Goal: Task Accomplishment & Management: Complete application form

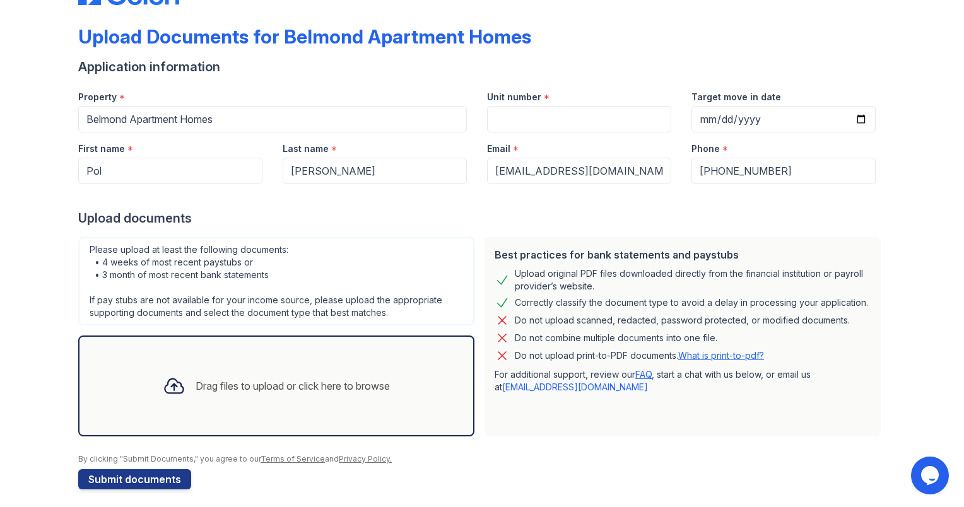
scroll to position [54, 0]
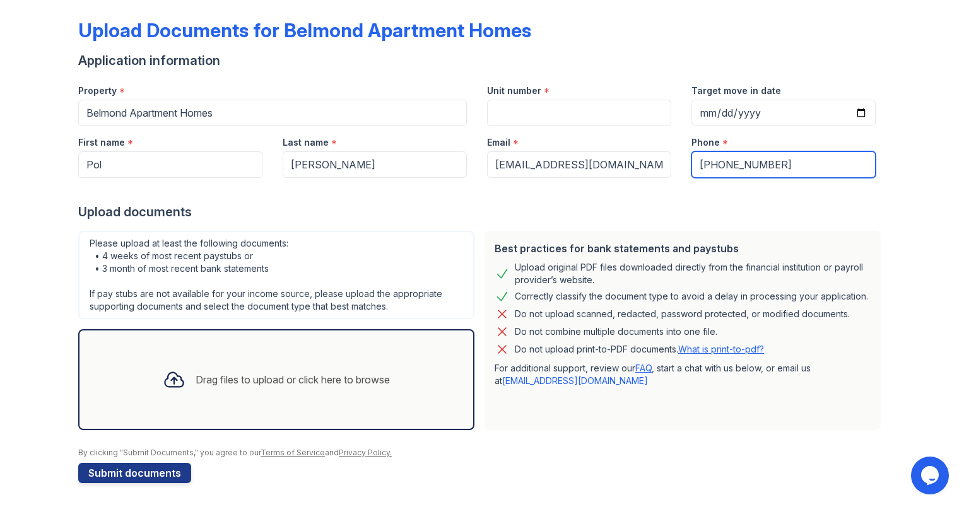
drag, startPoint x: 792, startPoint y: 161, endPoint x: 706, endPoint y: 164, distance: 86.5
click at [706, 164] on input "[PHONE_NUMBER]" at bounding box center [783, 164] width 184 height 26
type input "[PHONE_NUMBER]"
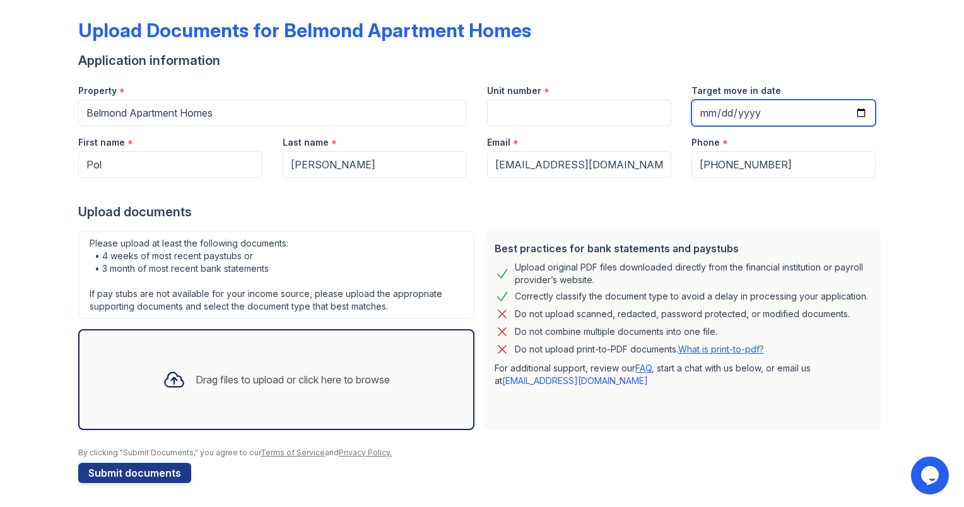
click at [720, 103] on input "Target move in date" at bounding box center [783, 113] width 184 height 26
type input "[DATE]"
click at [443, 79] on div "Property *" at bounding box center [272, 86] width 389 height 25
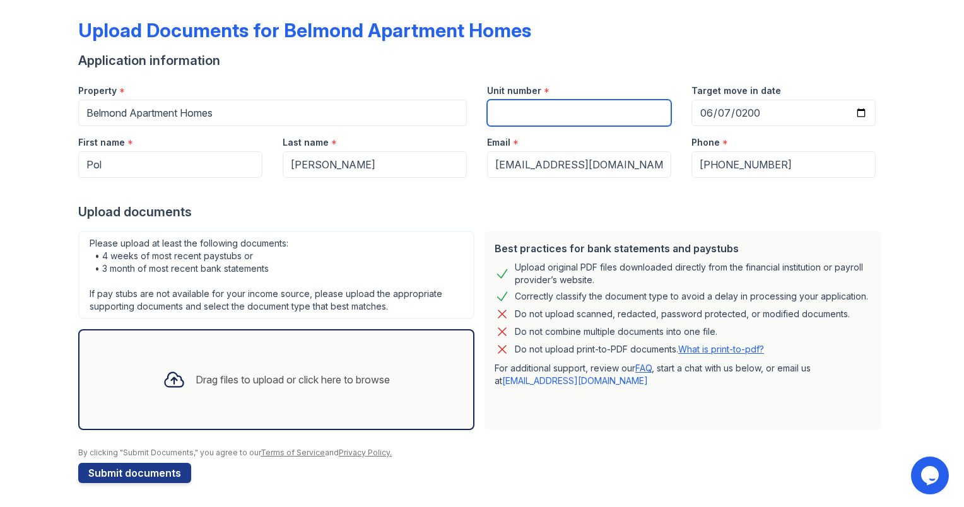
click at [547, 121] on input "Unit number" at bounding box center [579, 113] width 184 height 26
click at [277, 348] on div "Drag files to upload or click here to browse" at bounding box center [276, 379] width 396 height 101
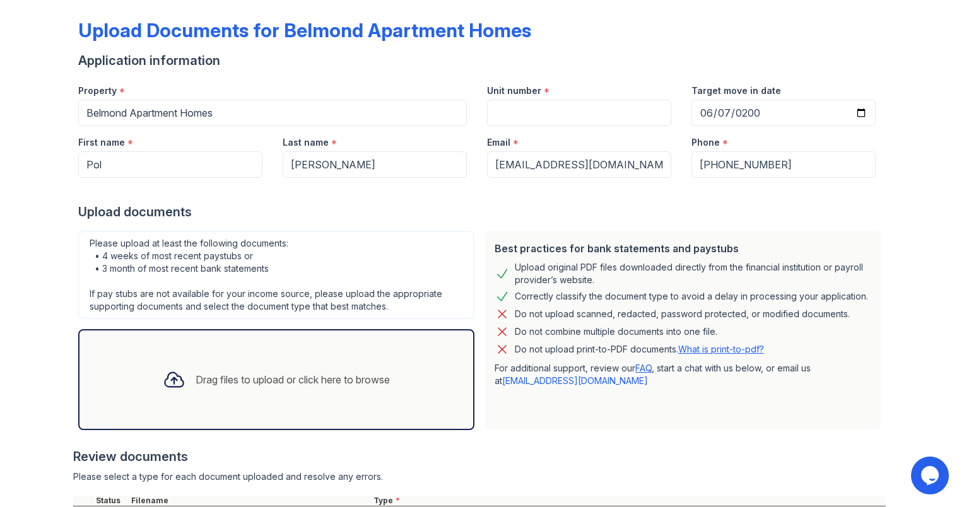
click at [185, 360] on div "Drag files to upload or click here to browse" at bounding box center [276, 379] width 247 height 43
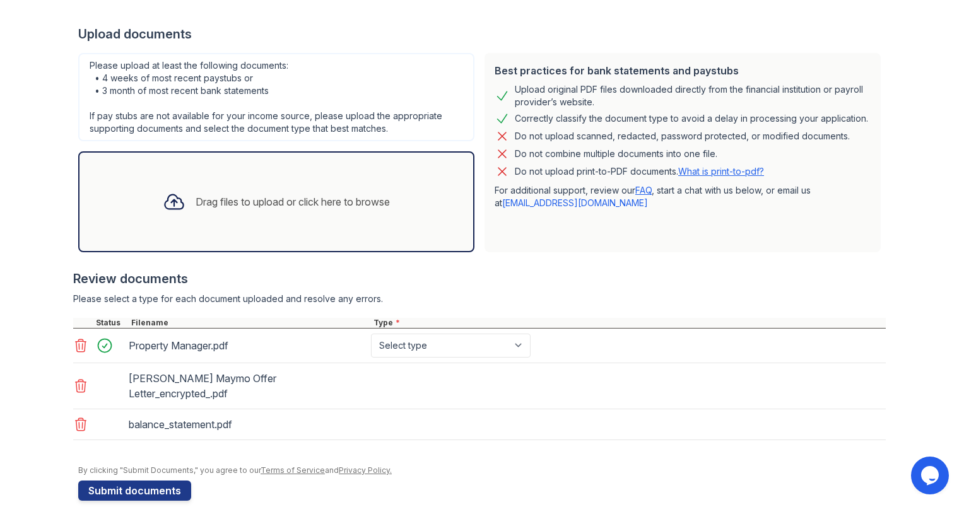
scroll to position [234, 0]
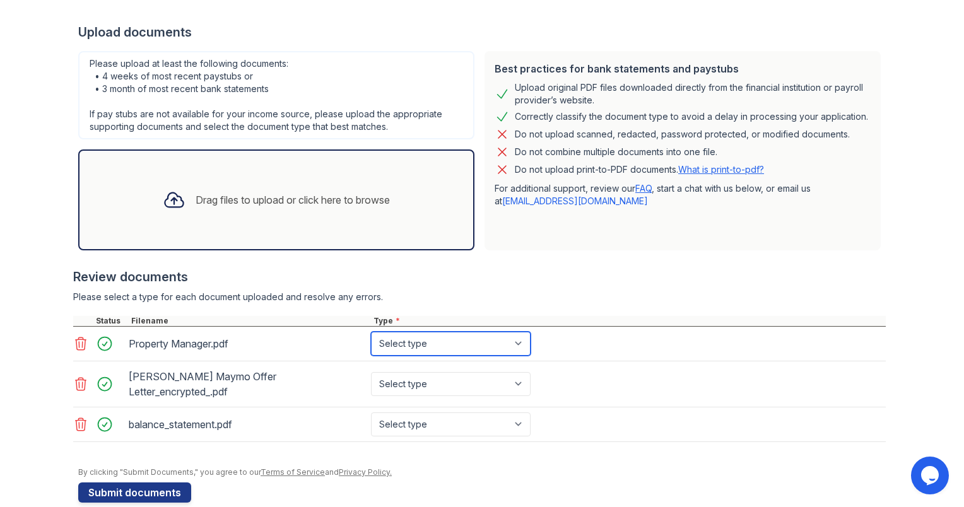
click at [381, 347] on select "Select type Paystub Bank Statement Offer Letter Tax Documents Benefit Award Let…" at bounding box center [451, 344] width 160 height 24
select select "other"
click at [371, 332] on select "Select type Paystub Bank Statement Offer Letter Tax Documents Benefit Award Let…" at bounding box center [451, 344] width 160 height 24
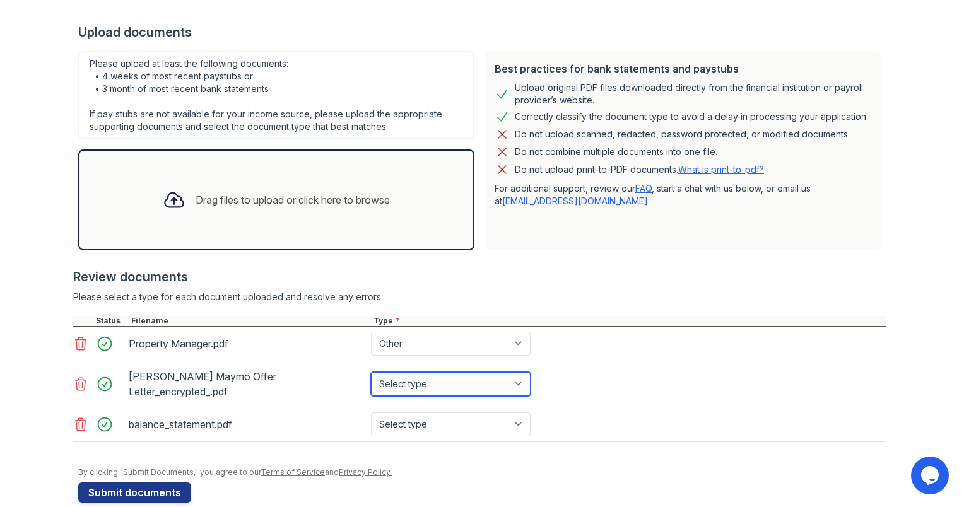
click at [413, 372] on select "Select type Paystub Bank Statement Offer Letter Tax Documents Benefit Award Let…" at bounding box center [451, 384] width 160 height 24
select select "offer_letter"
click at [371, 372] on select "Select type Paystub Bank Statement Offer Letter Tax Documents Benefit Award Let…" at bounding box center [451, 384] width 160 height 24
click at [409, 408] on div "balance_statement.pdf Select type Paystub Bank Statement Offer Letter Tax Docum…" at bounding box center [479, 425] width 813 height 35
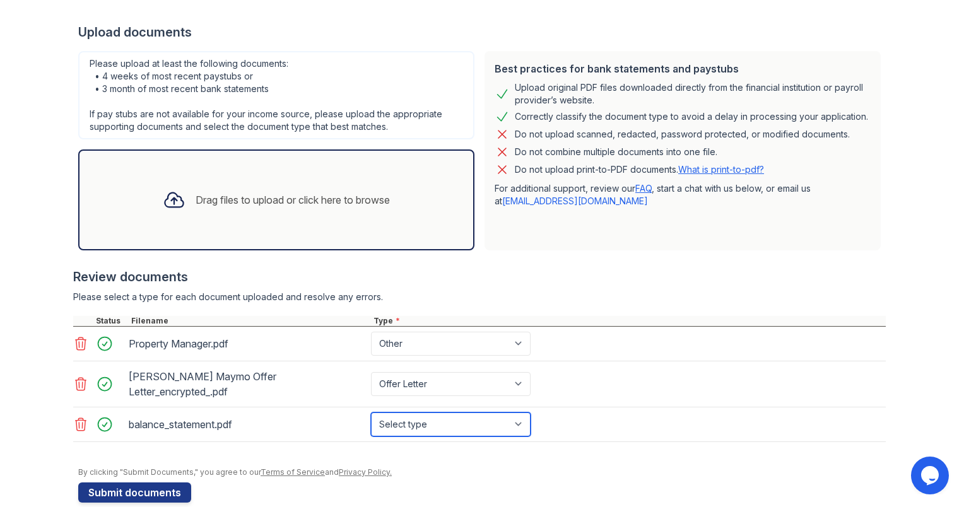
click at [408, 413] on select "Select type Paystub Bank Statement Offer Letter Tax Documents Benefit Award Let…" at bounding box center [451, 425] width 160 height 24
select select "bank_statement"
click at [371, 413] on select "Select type Paystub Bank Statement Offer Letter Tax Documents Benefit Award Let…" at bounding box center [451, 425] width 160 height 24
click at [333, 426] on div "balance_statement.pdf Select type Paystub Bank Statement Offer Letter Tax Docum…" at bounding box center [479, 425] width 813 height 35
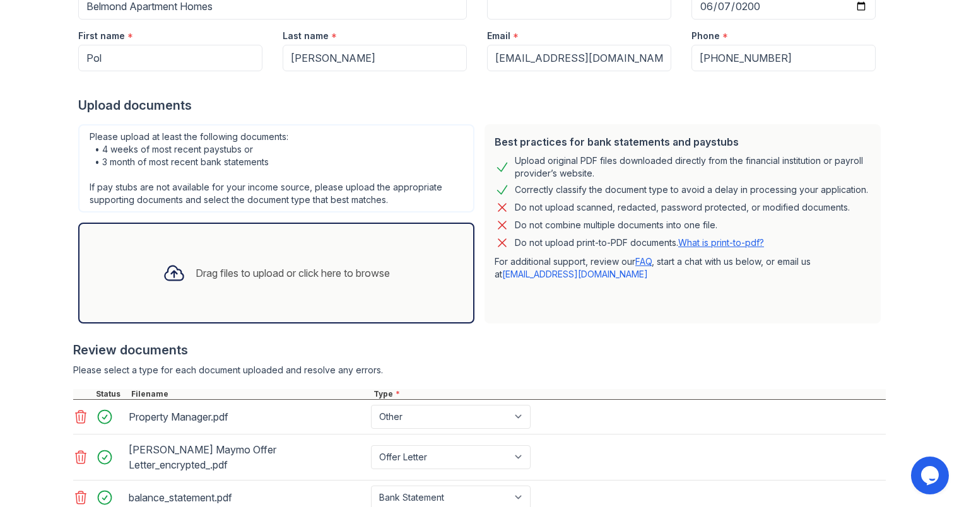
scroll to position [241, 0]
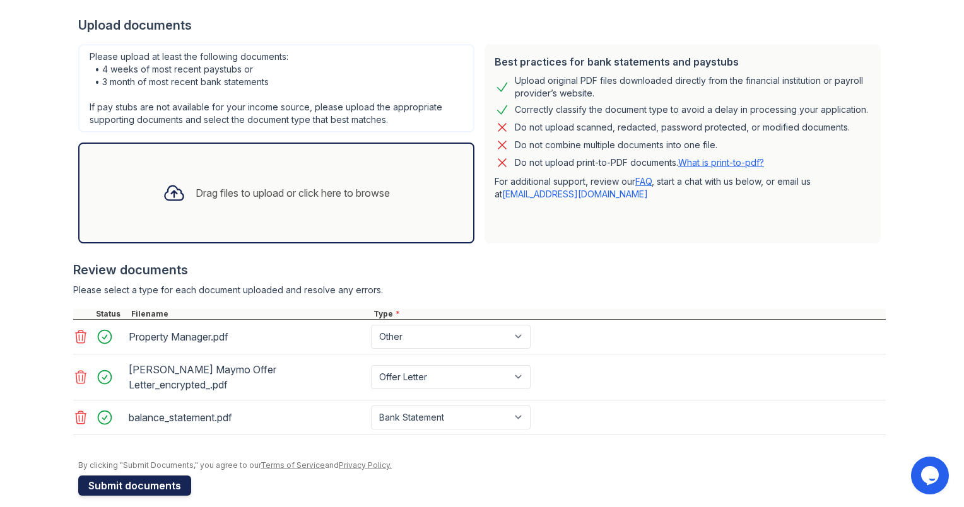
click at [146, 476] on button "Submit documents" at bounding box center [134, 486] width 113 height 20
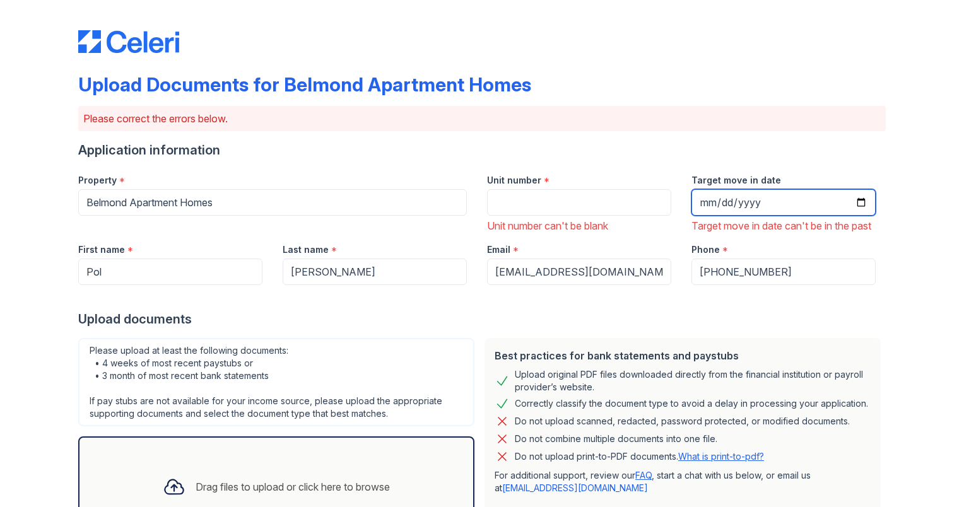
click at [862, 204] on input "[DATE]" at bounding box center [783, 202] width 184 height 26
type input "[DATE]"
click at [758, 207] on input "[DATE]" at bounding box center [783, 202] width 184 height 26
click at [750, 204] on input "[DATE]" at bounding box center [783, 202] width 184 height 26
click at [702, 204] on input "[DATE]" at bounding box center [783, 202] width 184 height 26
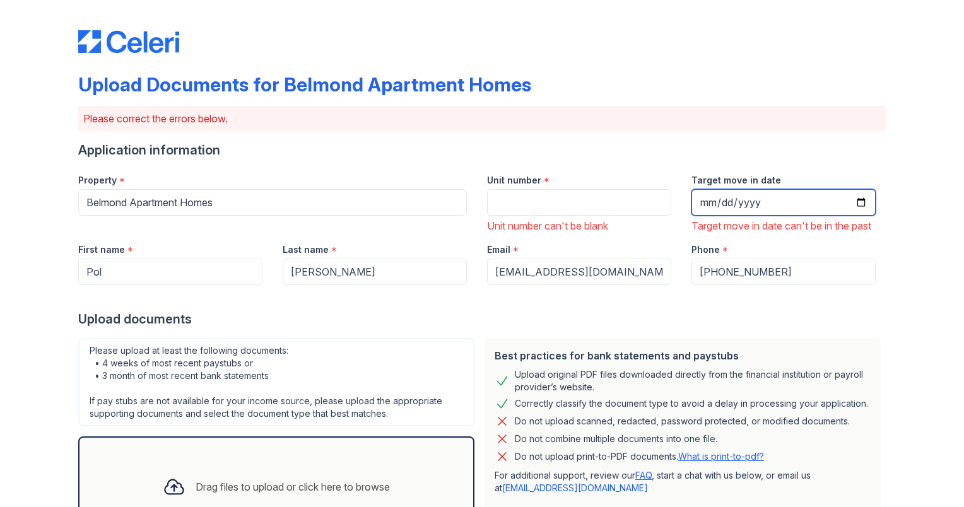
click at [720, 203] on input "[DATE]" at bounding box center [783, 202] width 184 height 26
drag, startPoint x: 804, startPoint y: 151, endPoint x: 815, endPoint y: 142, distance: 13.9
click at [808, 148] on div "Application information" at bounding box center [482, 150] width 808 height 18
click at [852, 196] on input "[DATE]" at bounding box center [783, 202] width 184 height 26
click at [888, 174] on div "Upload Documents for Belmond Apartment Homes Please correct the errors below. A…" at bounding box center [482, 428] width 924 height 856
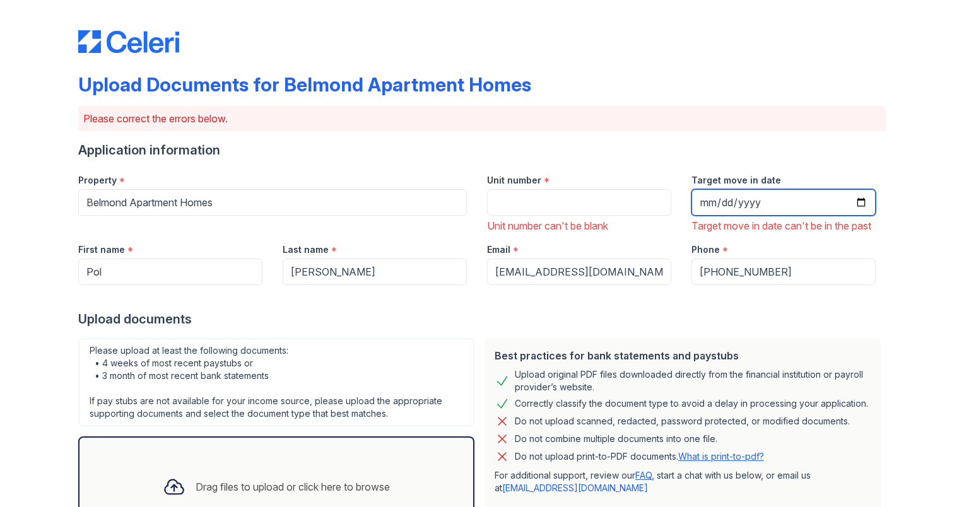
click at [861, 197] on input "[DATE]" at bounding box center [783, 202] width 184 height 26
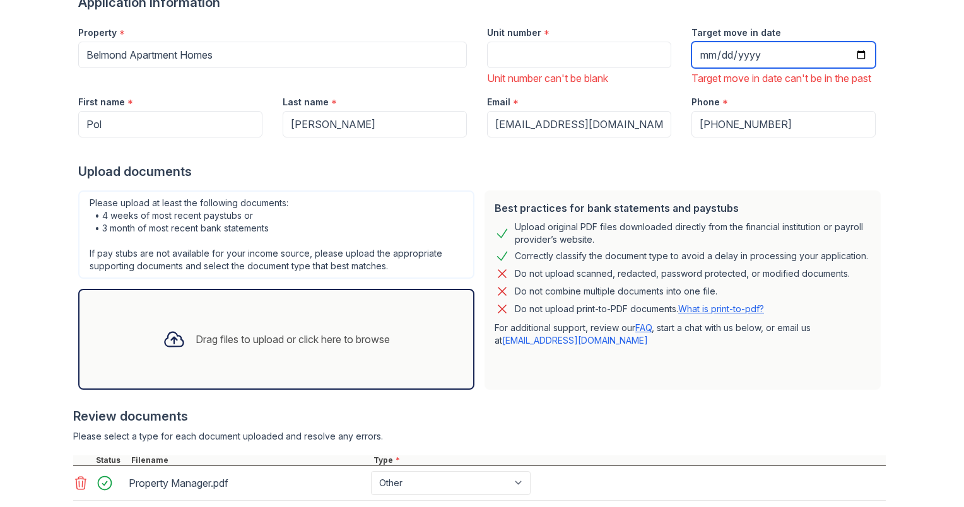
scroll to position [126, 0]
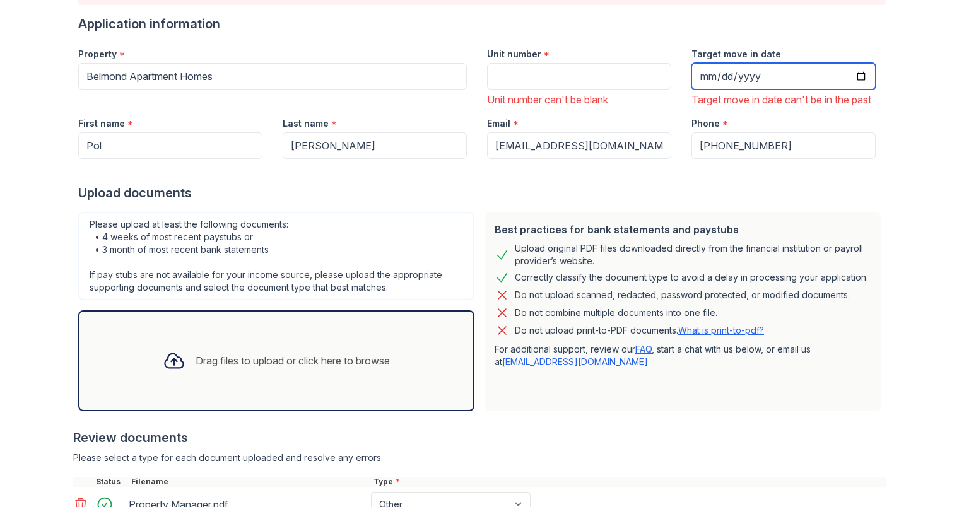
click at [856, 76] on input "[DATE]" at bounding box center [783, 76] width 184 height 26
type input "[DATE]"
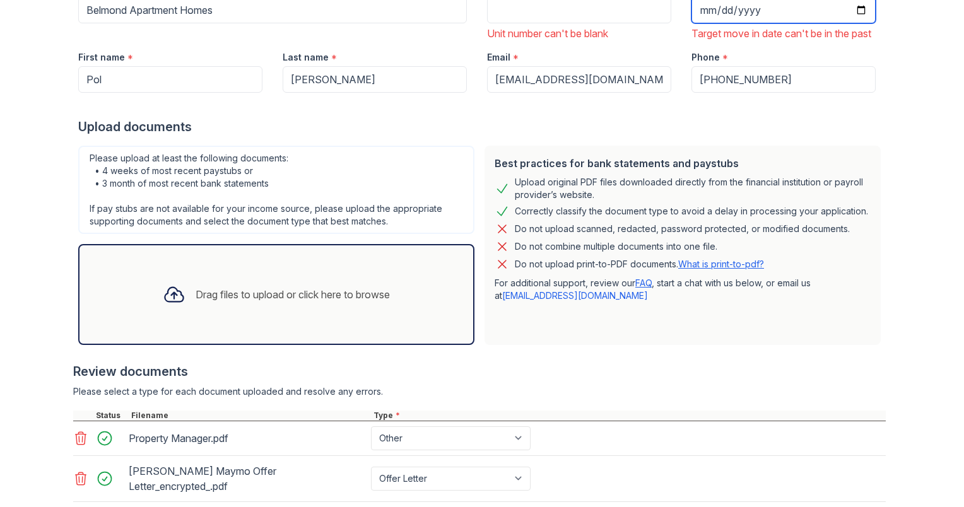
scroll to position [350, 0]
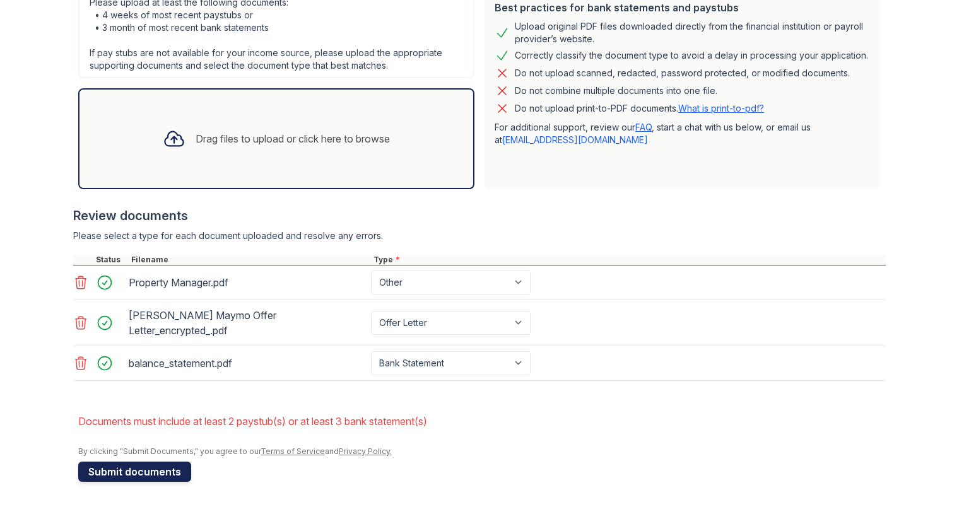
click at [105, 467] on button "Submit documents" at bounding box center [134, 472] width 113 height 20
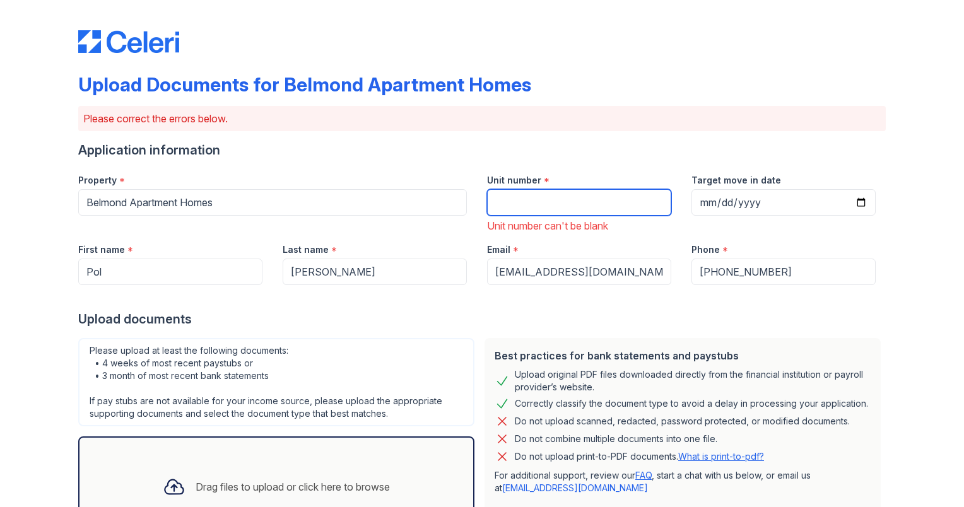
click at [519, 200] on input "Unit number" at bounding box center [579, 202] width 184 height 26
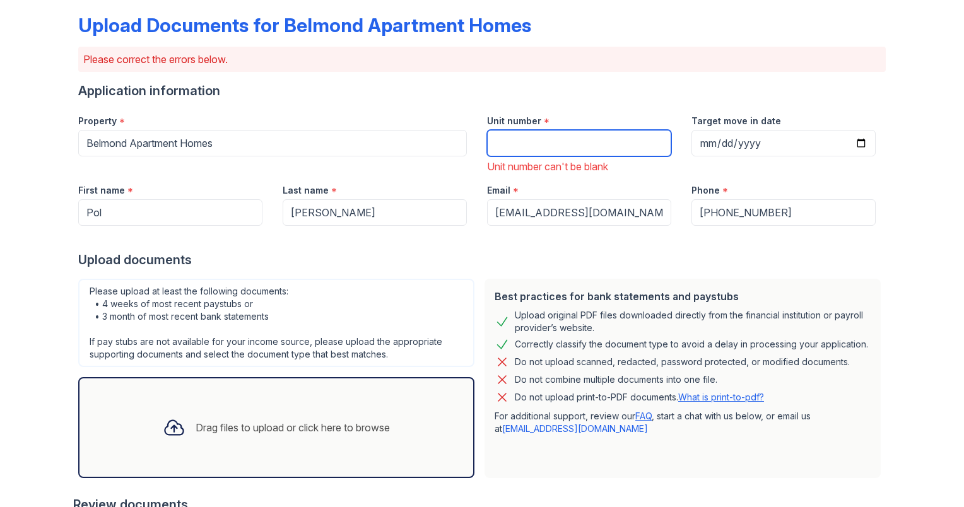
scroll to position [126, 0]
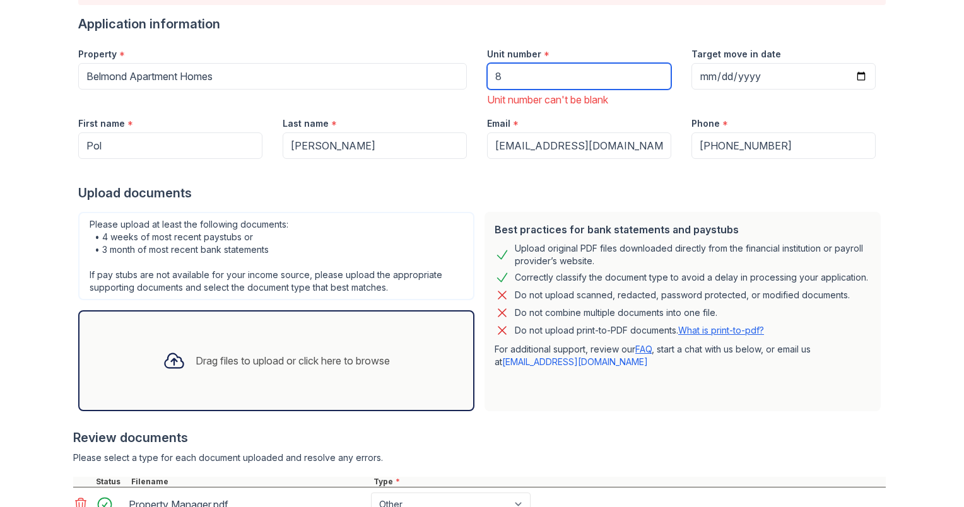
type input "8"
click at [490, 174] on div at bounding box center [482, 171] width 808 height 25
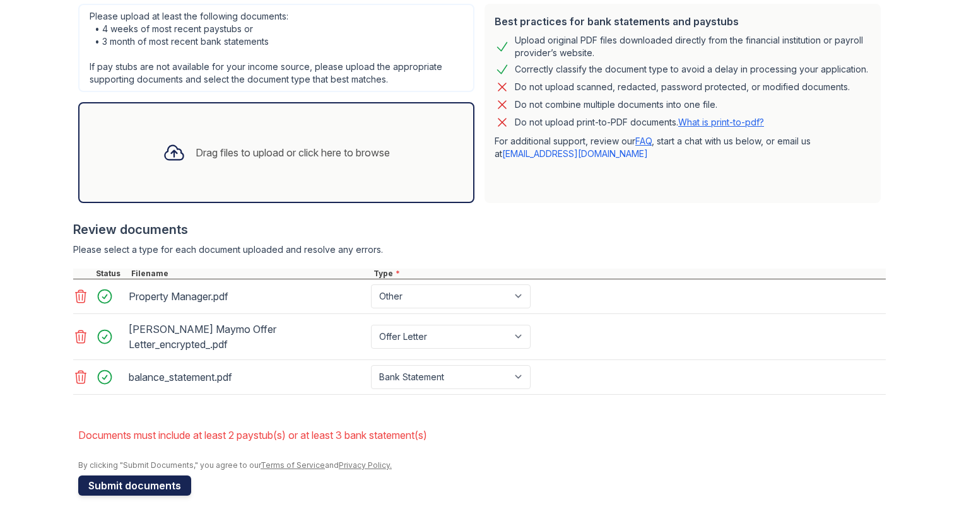
click at [129, 476] on button "Submit documents" at bounding box center [134, 486] width 113 height 20
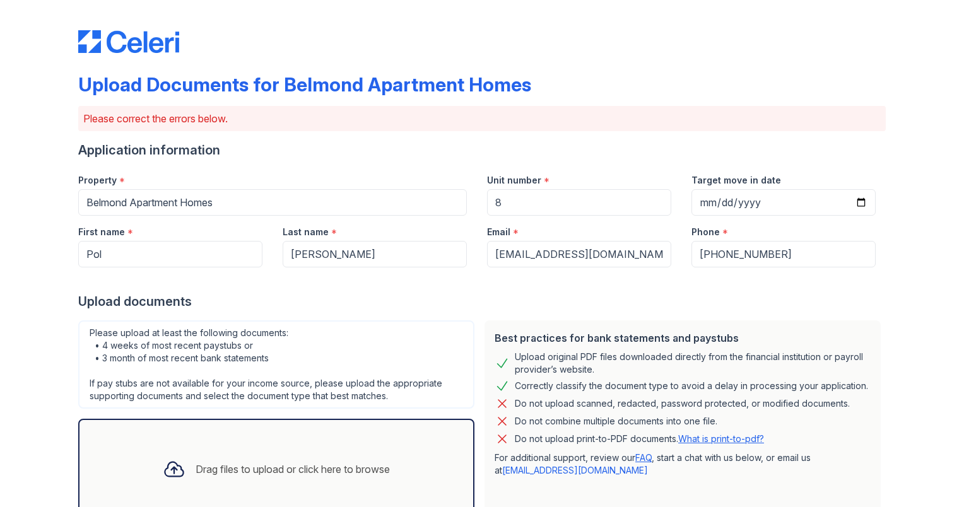
scroll to position [317, 0]
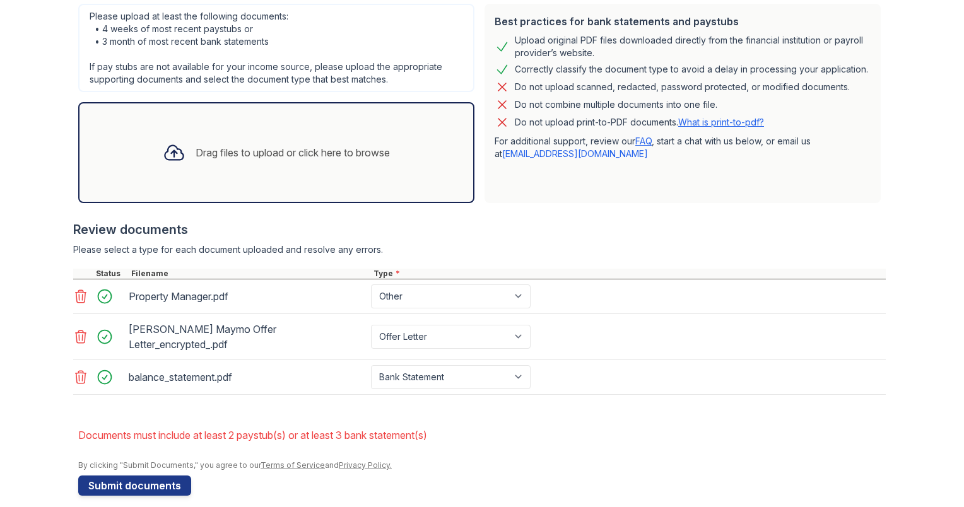
click at [257, 428] on li "Documents must include at least 2 paystub(s) or at least 3 bank statement(s)" at bounding box center [482, 435] width 808 height 25
click at [257, 423] on li "Documents must include at least 2 paystub(s) or at least 3 bank statement(s)" at bounding box center [482, 435] width 808 height 25
copy li "paystub"
click at [512, 461] on div "By clicking "Submit Documents," you agree to our Terms of Service and Privacy P…" at bounding box center [482, 466] width 808 height 10
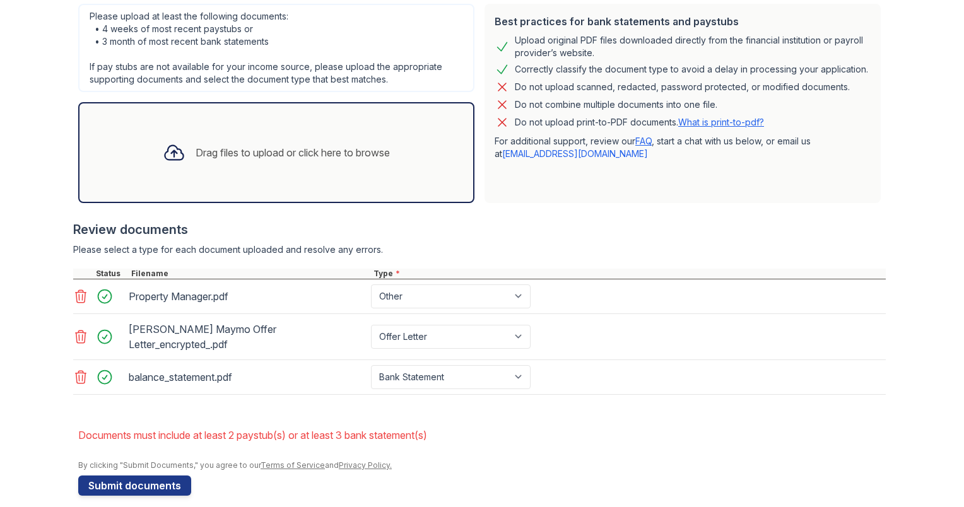
click at [227, 166] on div "Drag files to upload or click here to browse" at bounding box center [276, 152] width 247 height 43
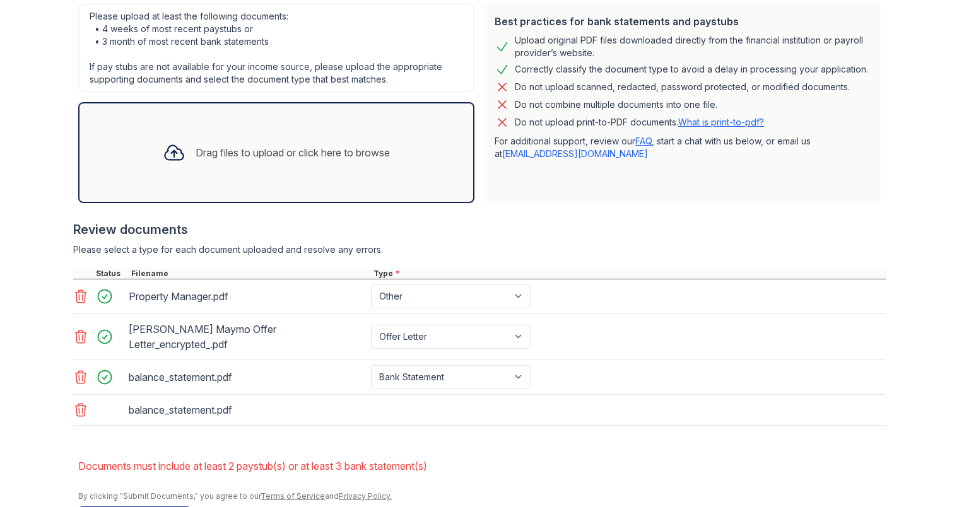
click at [232, 134] on div "Drag files to upload or click here to browse" at bounding box center [276, 152] width 247 height 43
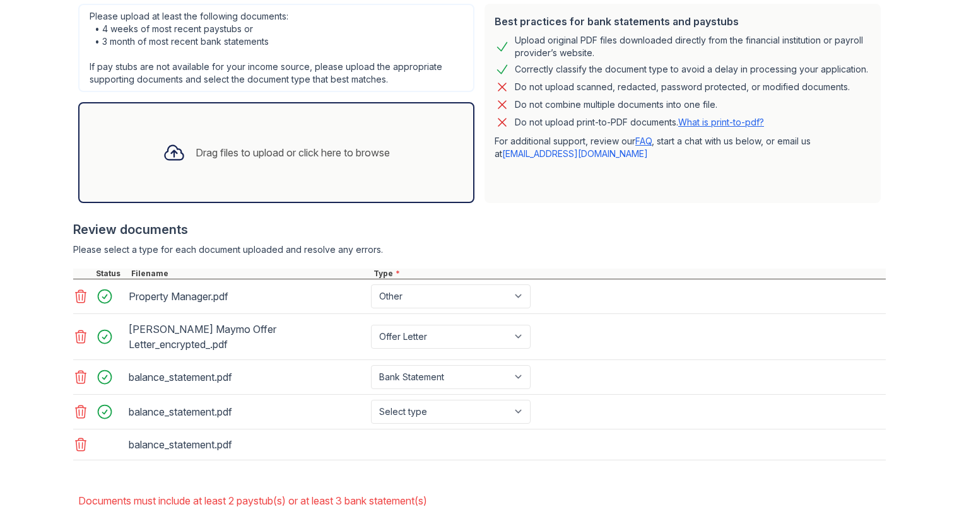
click at [227, 131] on div "Drag files to upload or click here to browse" at bounding box center [276, 152] width 247 height 43
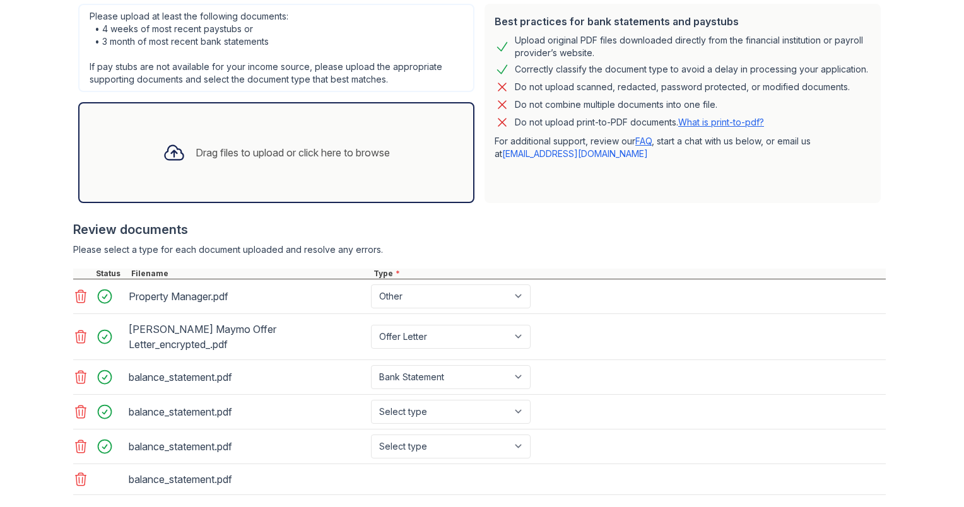
click at [206, 127] on div "Drag files to upload or click here to browse" at bounding box center [276, 152] width 396 height 101
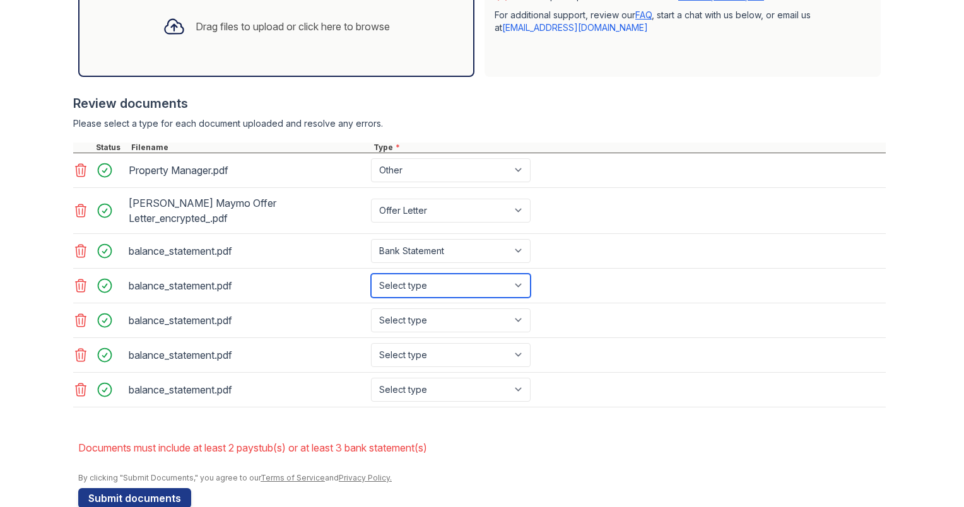
click at [432, 274] on select "Select type Paystub Bank Statement Offer Letter Tax Documents Benefit Award Let…" at bounding box center [451, 286] width 160 height 24
select select "bank_statement"
click at [371, 274] on select "Select type Paystub Bank Statement Offer Letter Tax Documents Benefit Award Let…" at bounding box center [451, 286] width 160 height 24
click at [427, 303] on div "balance_statement.pdf Select type Paystub Bank Statement Offer Letter Tax Docum…" at bounding box center [479, 320] width 813 height 35
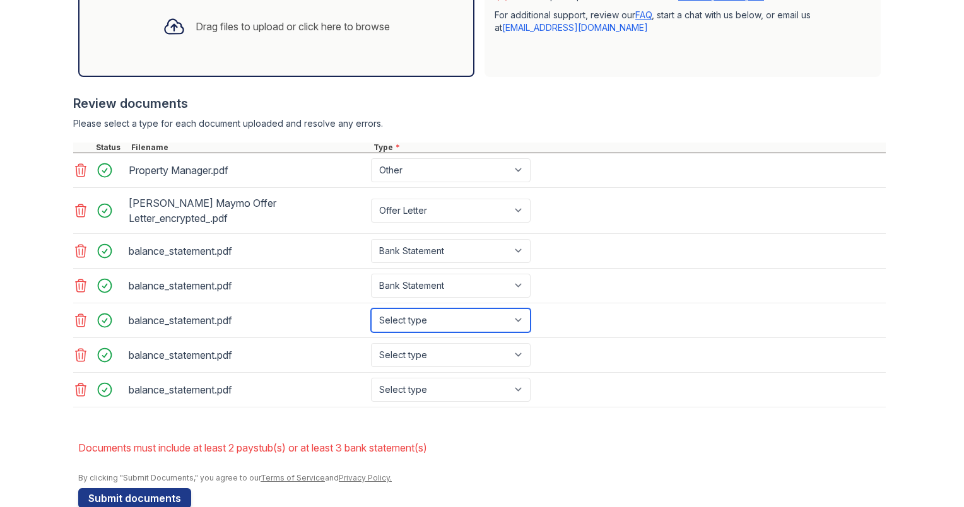
click at [425, 309] on select "Select type Paystub Bank Statement Offer Letter Tax Documents Benefit Award Let…" at bounding box center [451, 321] width 160 height 24
select select "bank_statement"
click at [371, 309] on select "Select type Paystub Bank Statement Offer Letter Tax Documents Benefit Award Let…" at bounding box center [451, 321] width 160 height 24
click at [411, 320] on div "balance_statement.pdf Select type Paystub Bank Statement Offer Letter Tax Docum…" at bounding box center [479, 320] width 813 height 35
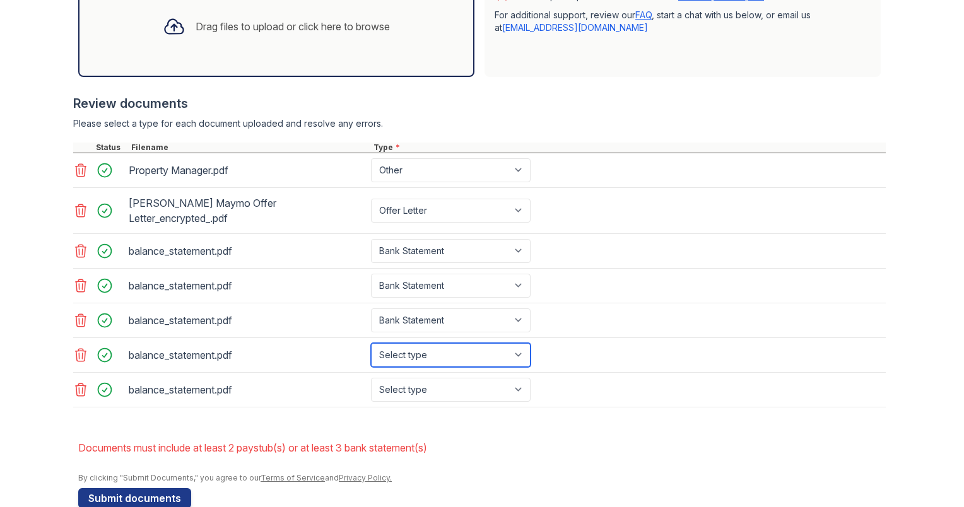
click at [408, 343] on select "Select type Paystub Bank Statement Offer Letter Tax Documents Benefit Award Let…" at bounding box center [451, 355] width 160 height 24
select select "paystub"
click at [371, 343] on select "Select type Paystub Bank Statement Offer Letter Tax Documents Benefit Award Let…" at bounding box center [451, 355] width 160 height 24
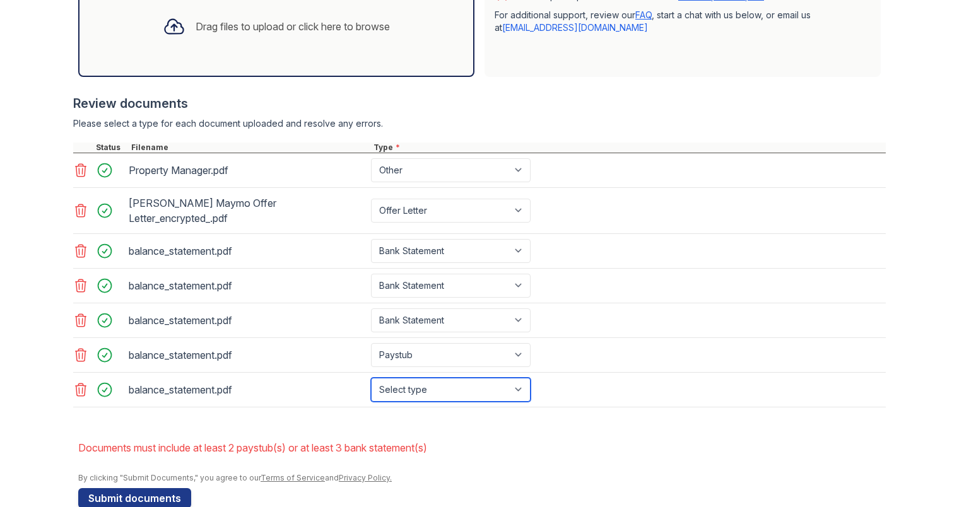
click at [425, 378] on select "Select type Paystub Bank Statement Offer Letter Tax Documents Benefit Award Let…" at bounding box center [451, 390] width 160 height 24
select select "paystub"
click at [371, 378] on select "Select type Paystub Bank Statement Offer Letter Tax Documents Benefit Award Let…" at bounding box center [451, 390] width 160 height 24
click at [549, 408] on div at bounding box center [479, 414] width 813 height 13
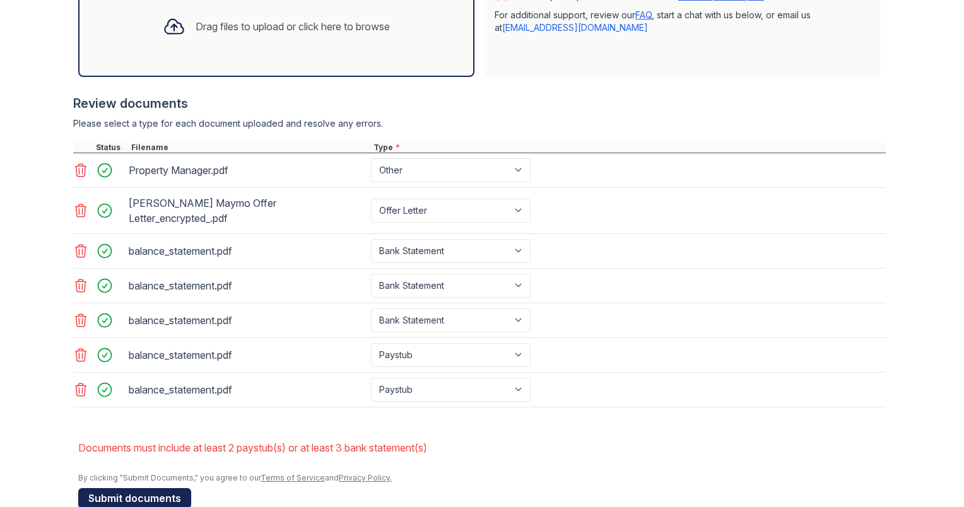
click at [142, 488] on button "Submit documents" at bounding box center [134, 498] width 113 height 20
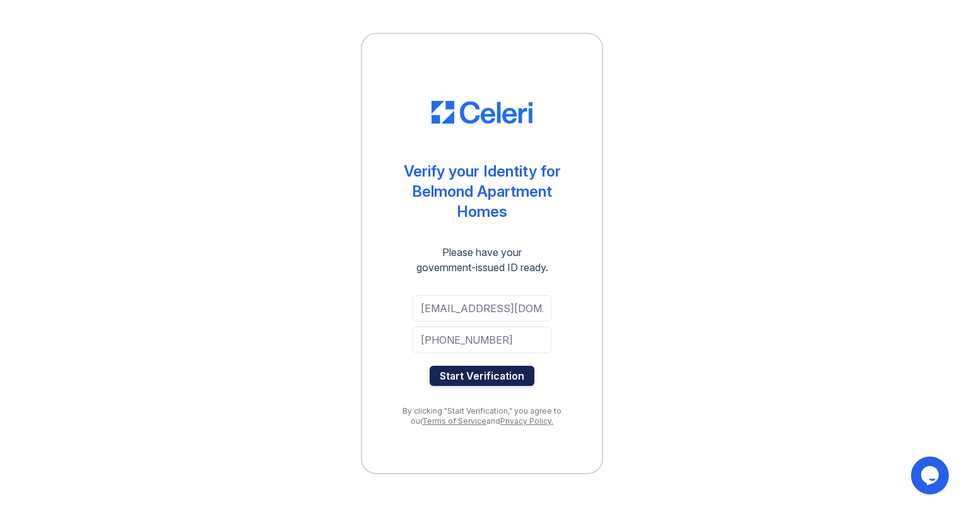
drag, startPoint x: 497, startPoint y: 338, endPoint x: 482, endPoint y: 366, distance: 32.2
click at [482, 371] on button "Start Verification" at bounding box center [482, 376] width 105 height 20
